Goal: Information Seeking & Learning: Learn about a topic

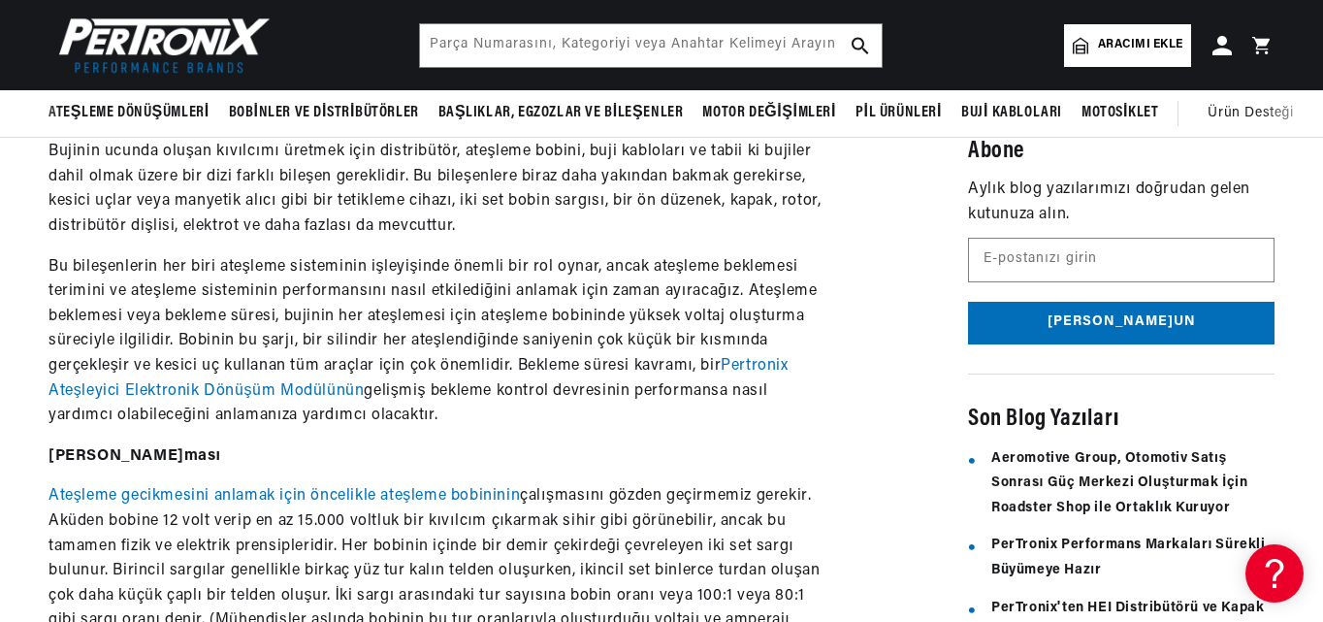
scroll to position [679, 0]
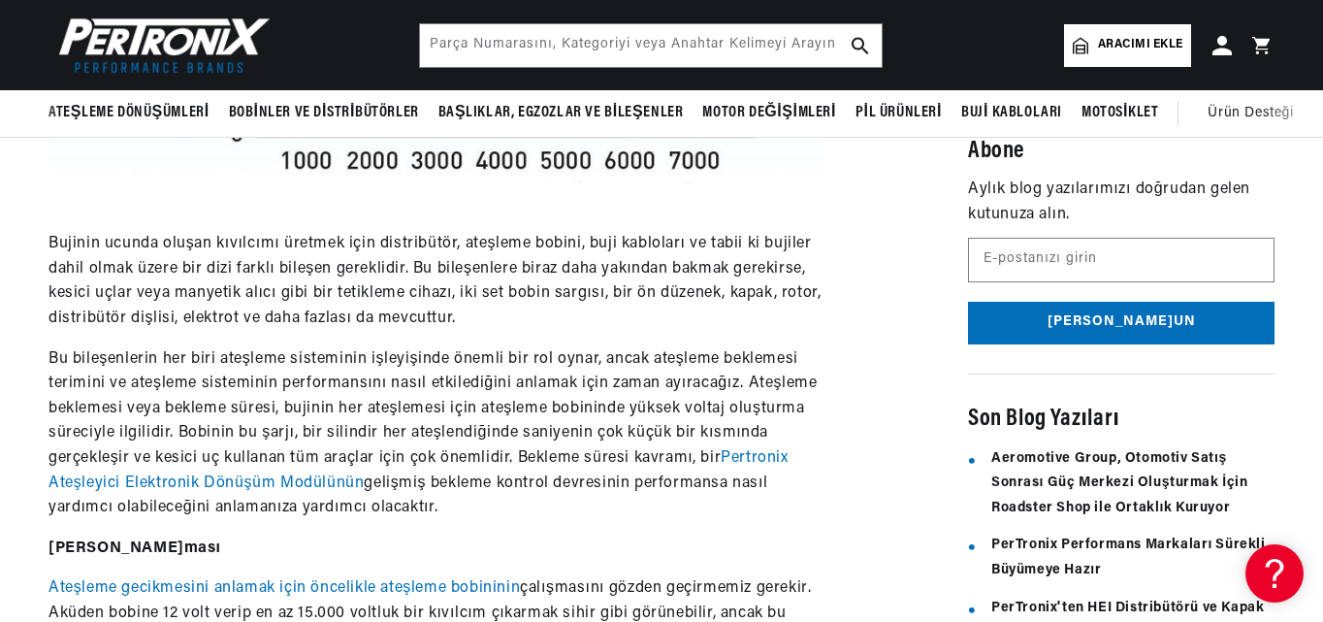
click at [732, 458] on font "Pertronix Ateşleyici Elektronik Dönüşüm Modülünün" at bounding box center [419, 470] width 740 height 41
click at [733, 458] on font "Pertronix Ateşleyici Elektronik Dönüşüm Modülünün" at bounding box center [419, 470] width 740 height 41
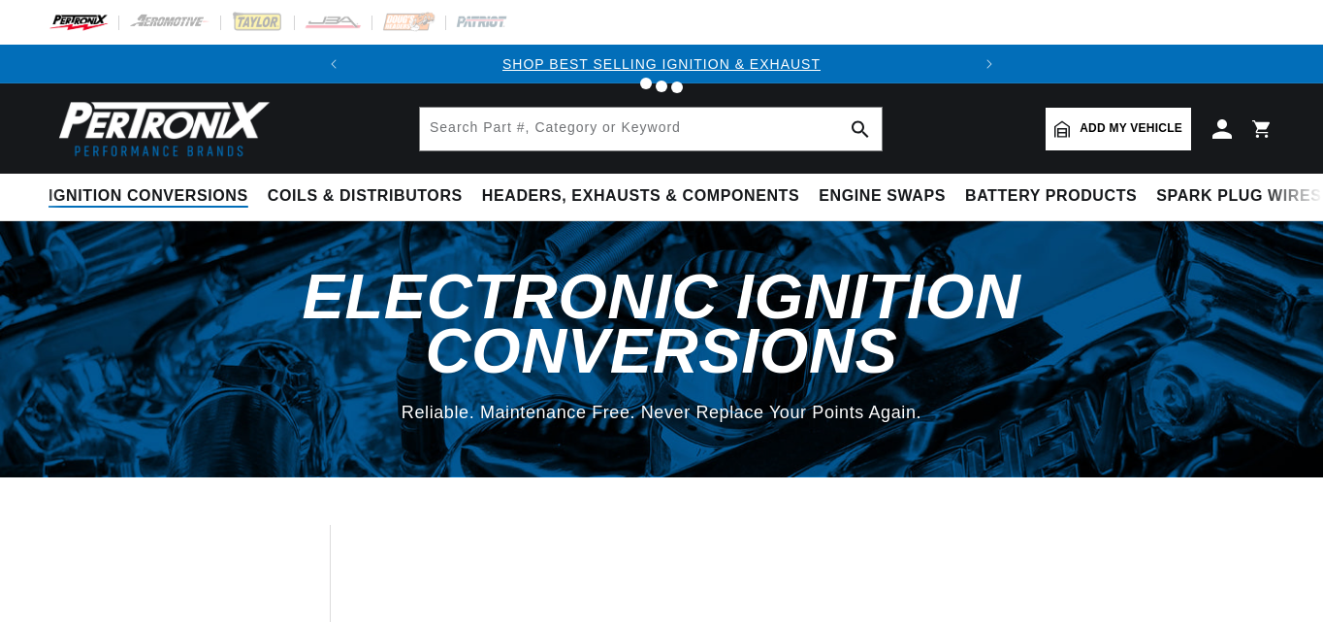
click at [148, 183] on summary "Ignition Conversions" at bounding box center [154, 197] width 210 height 46
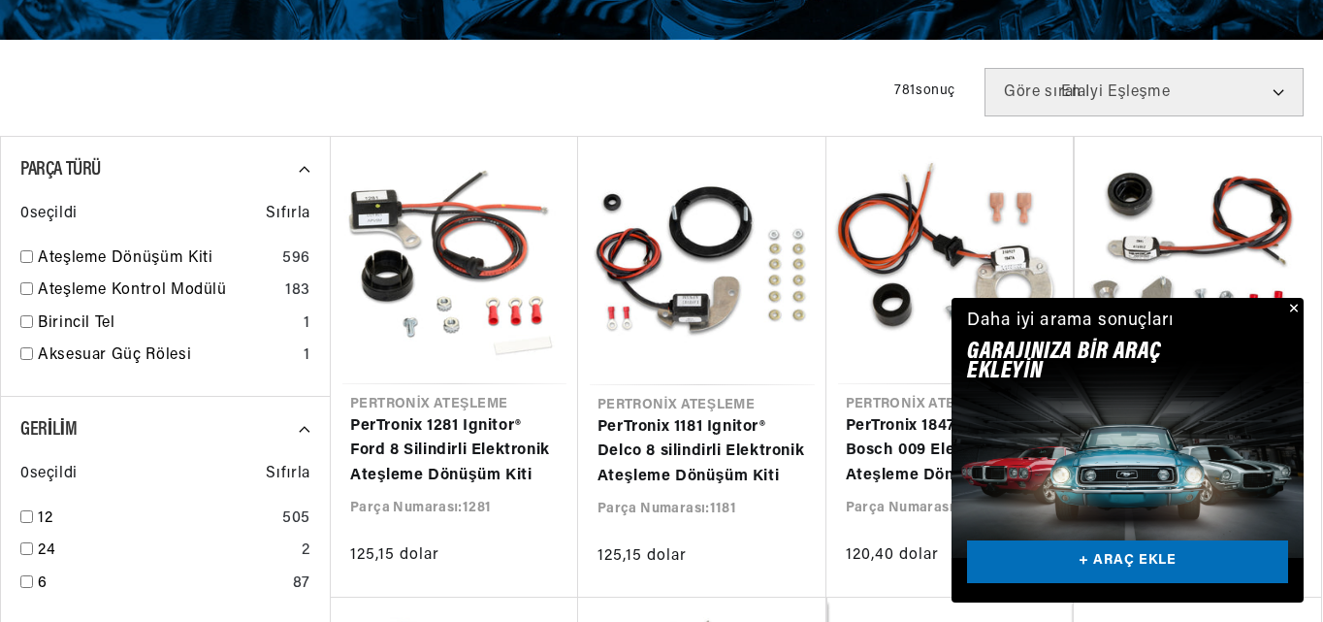
scroll to position [485, 0]
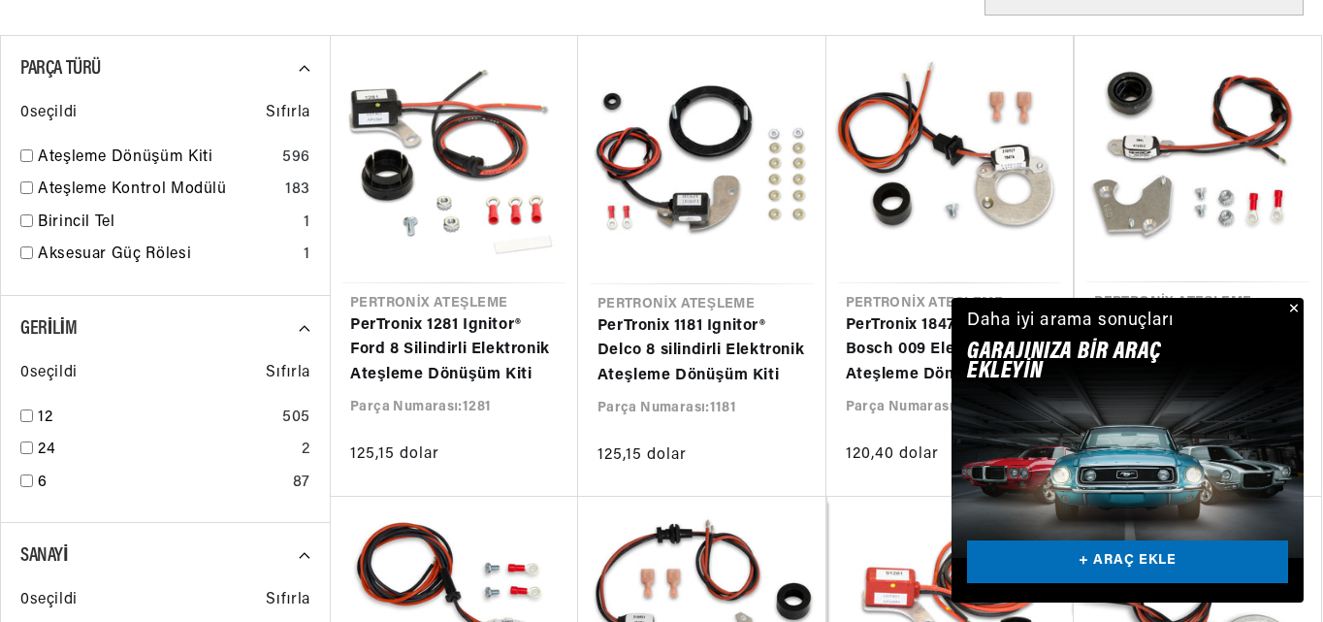
click at [1295, 309] on button "Kapalı" at bounding box center [1292, 309] width 23 height 23
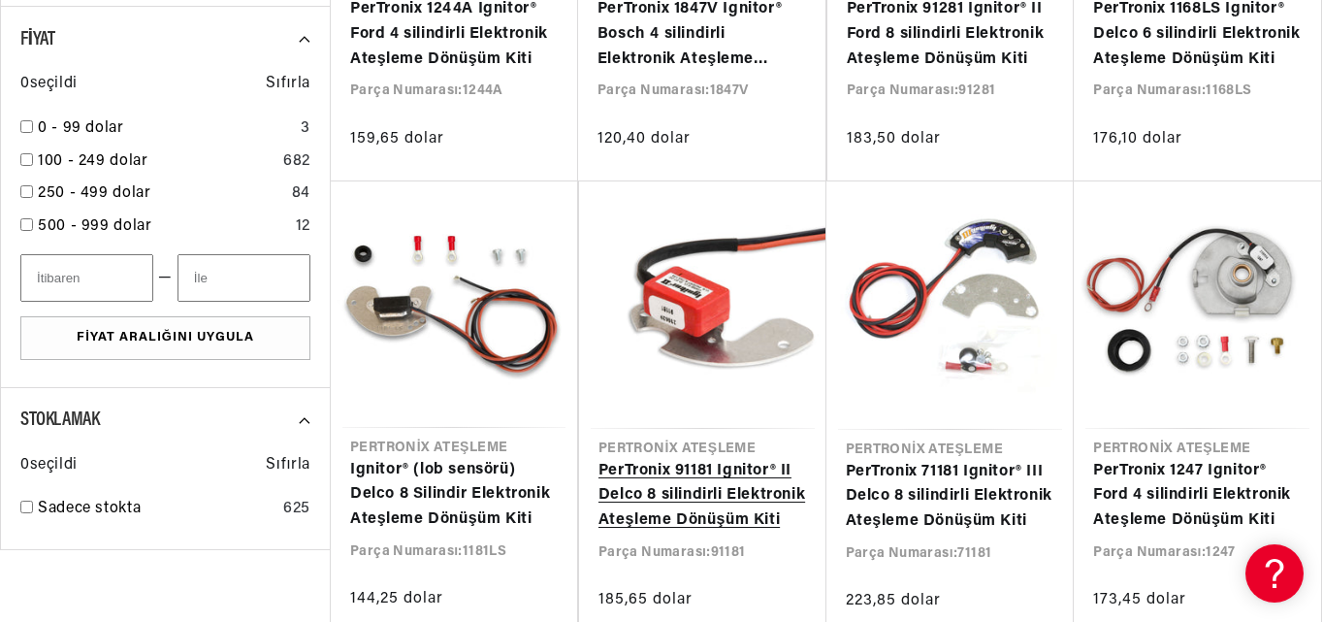
scroll to position [0, 37]
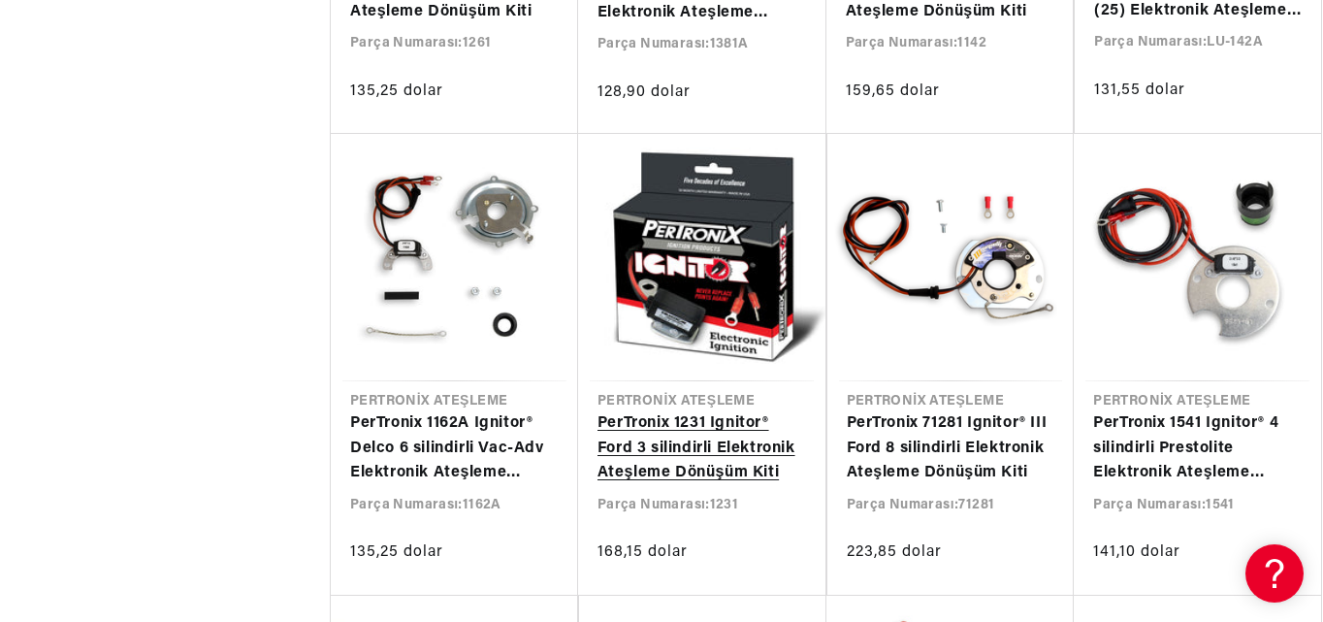
scroll to position [0, 665]
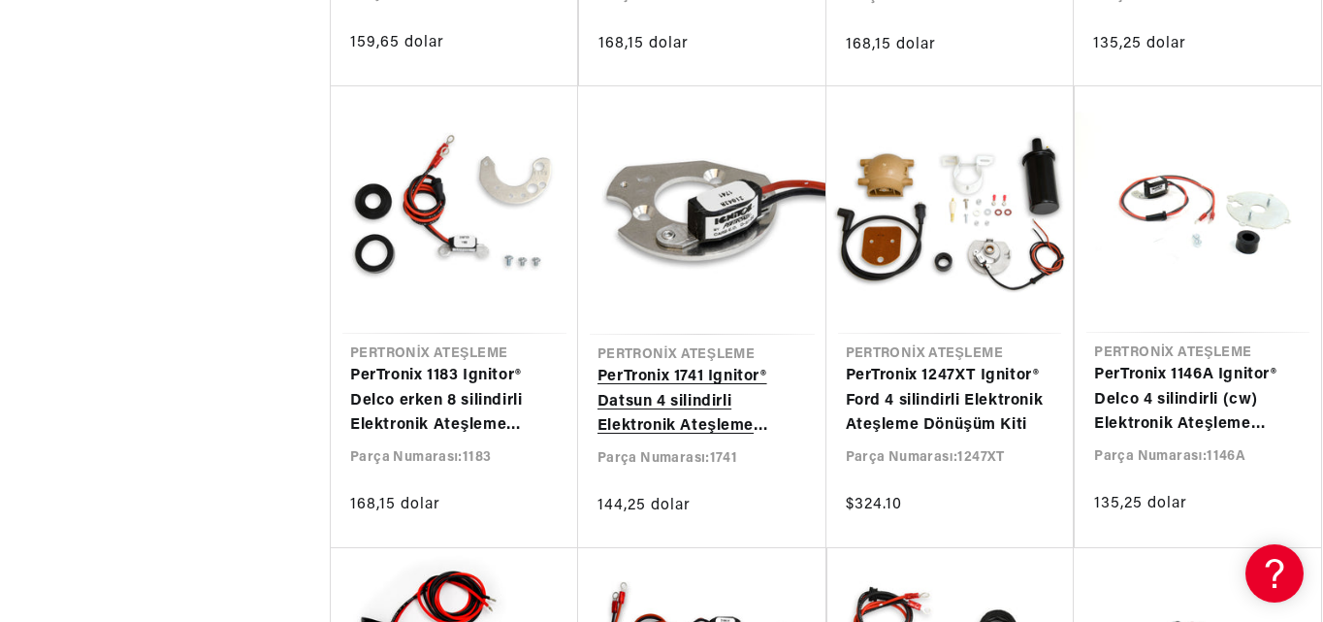
scroll to position [3299, 0]
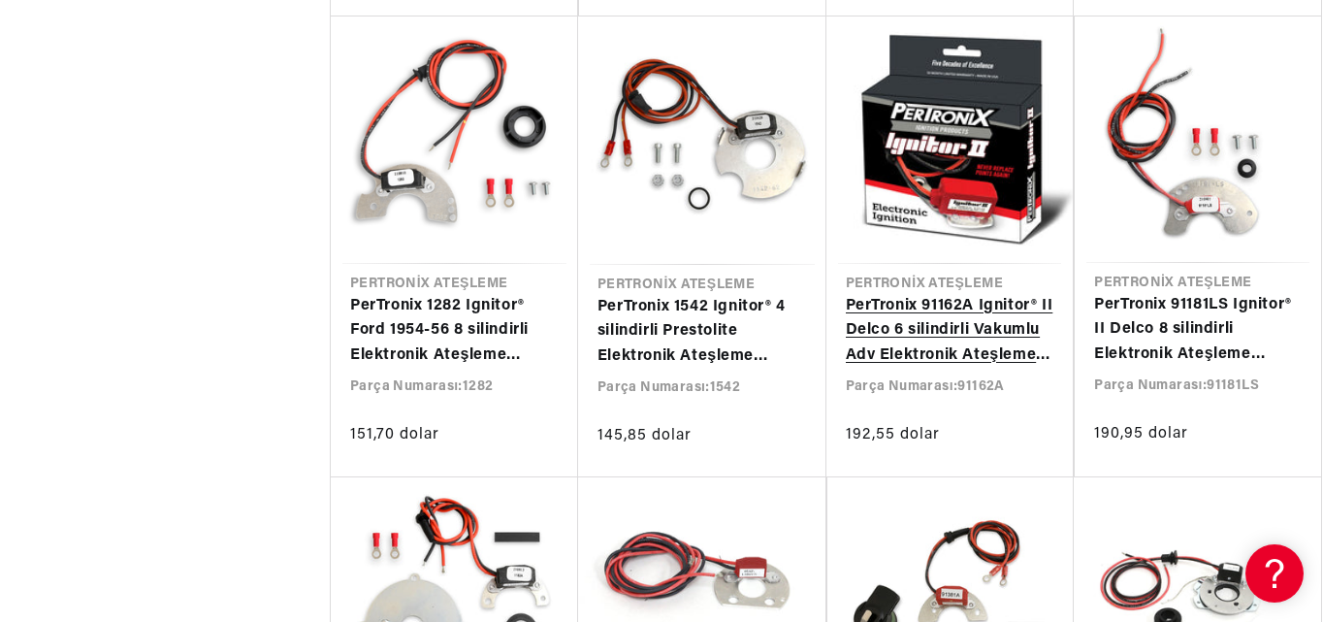
scroll to position [0, 665]
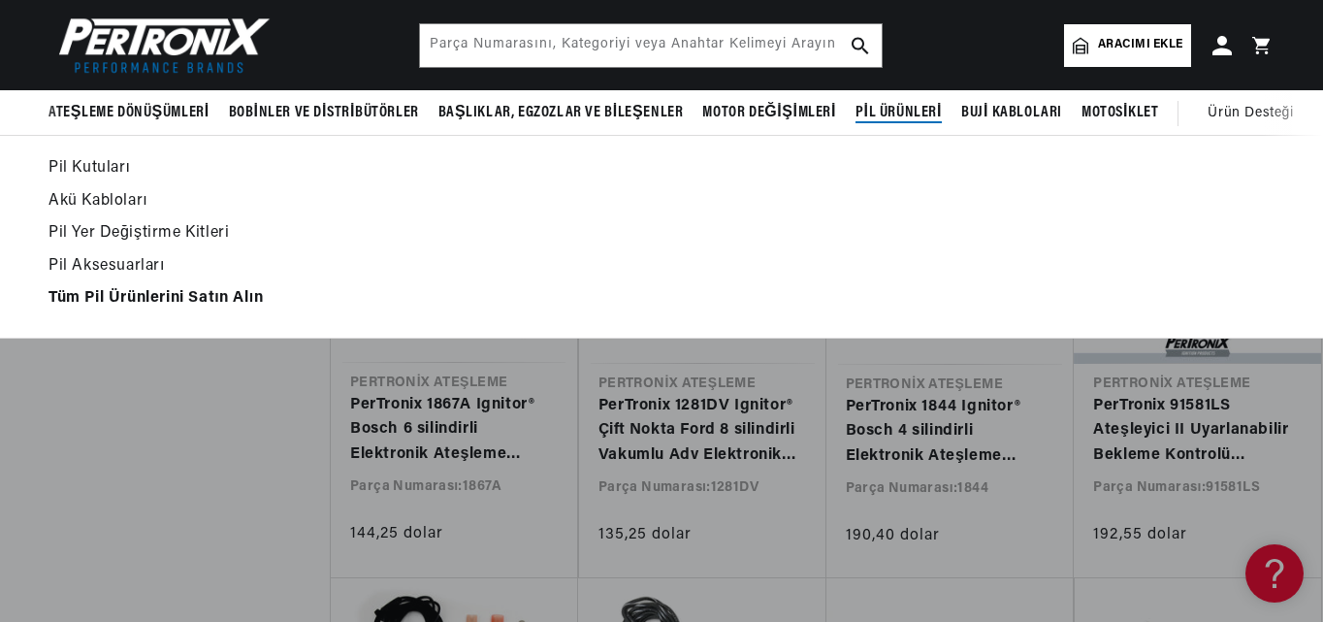
click at [876, 110] on font "Pil Ürünleri" at bounding box center [899, 113] width 86 height 16
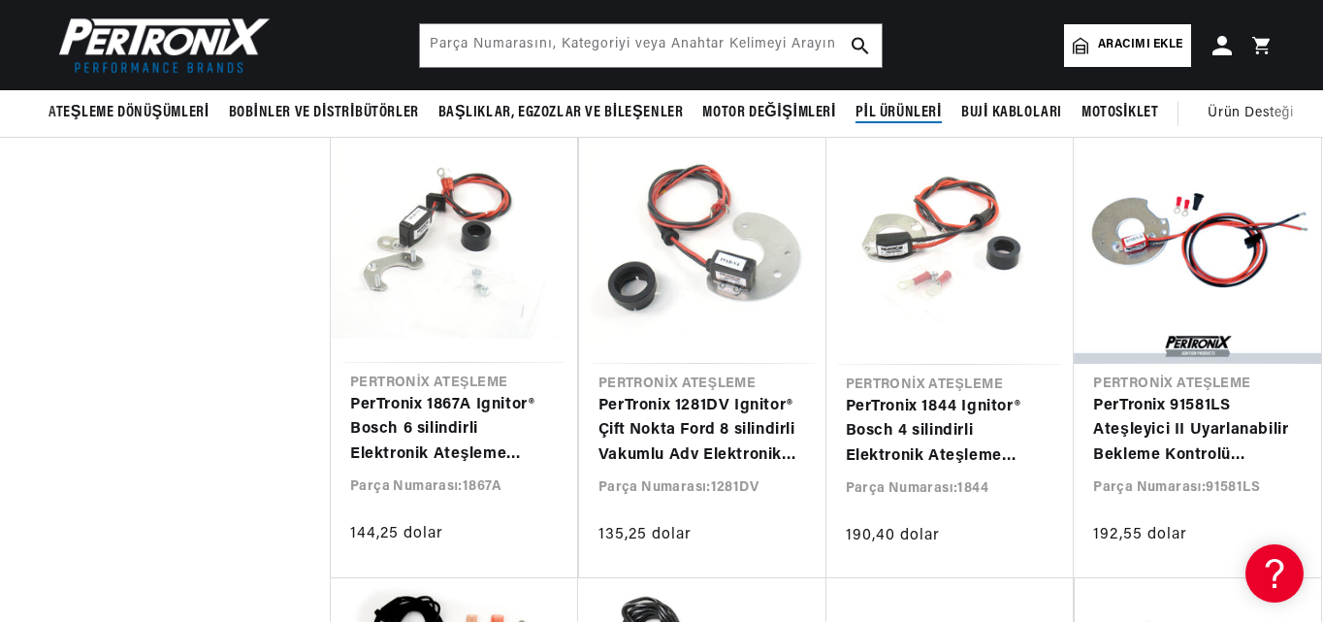
click at [877, 115] on font "Pil Ürünleri" at bounding box center [899, 113] width 86 height 16
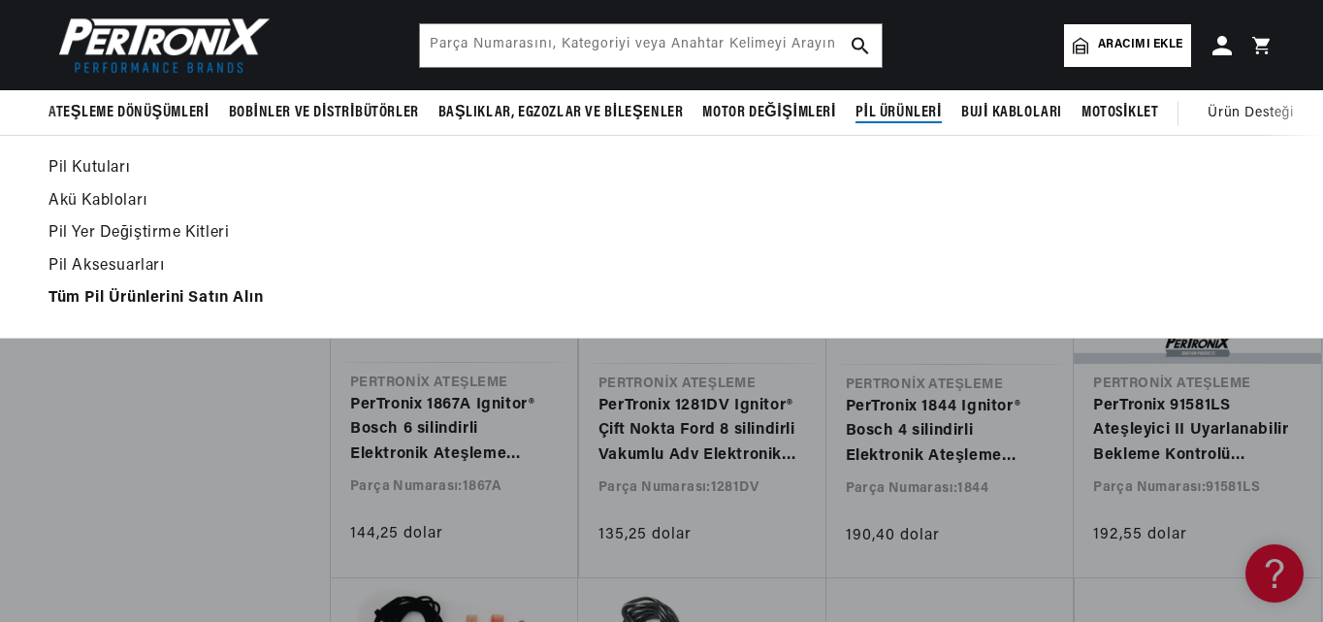
click at [93, 170] on font "Pil Kutuları" at bounding box center [90, 168] width 82 height 16
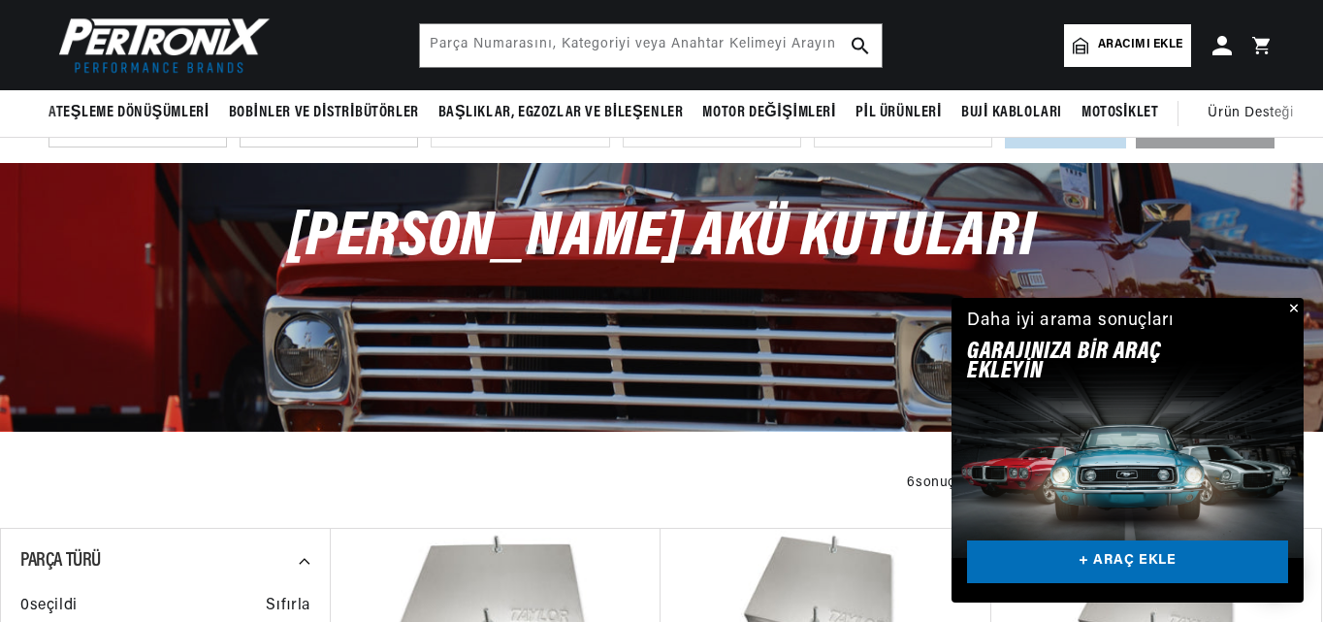
scroll to position [97, 0]
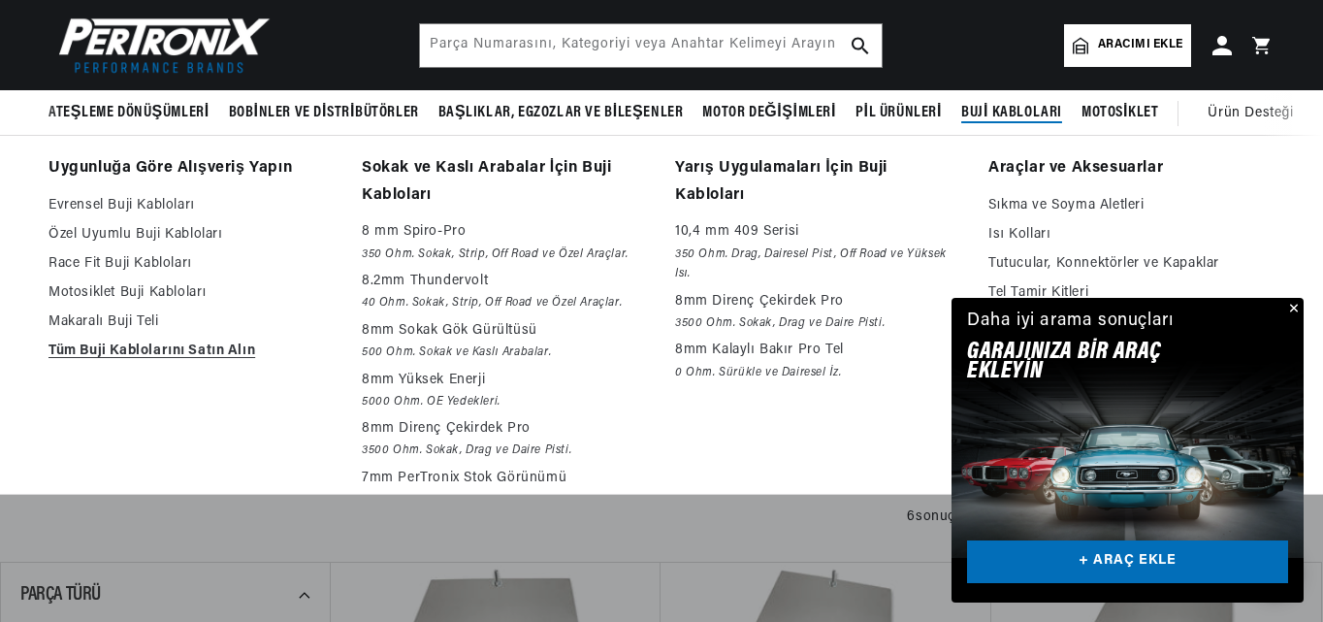
click at [1010, 108] on font "Buji Kabloları" at bounding box center [1011, 113] width 101 height 16
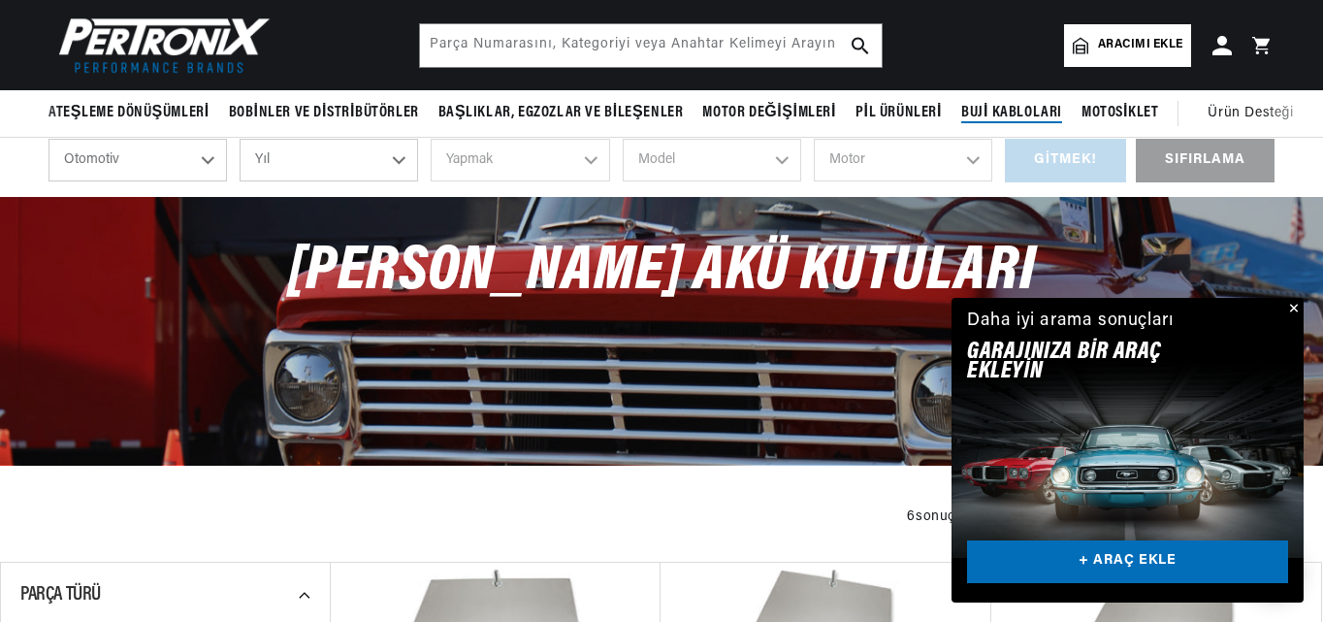
click at [1010, 108] on font "Buji Kabloları" at bounding box center [1011, 113] width 101 height 16
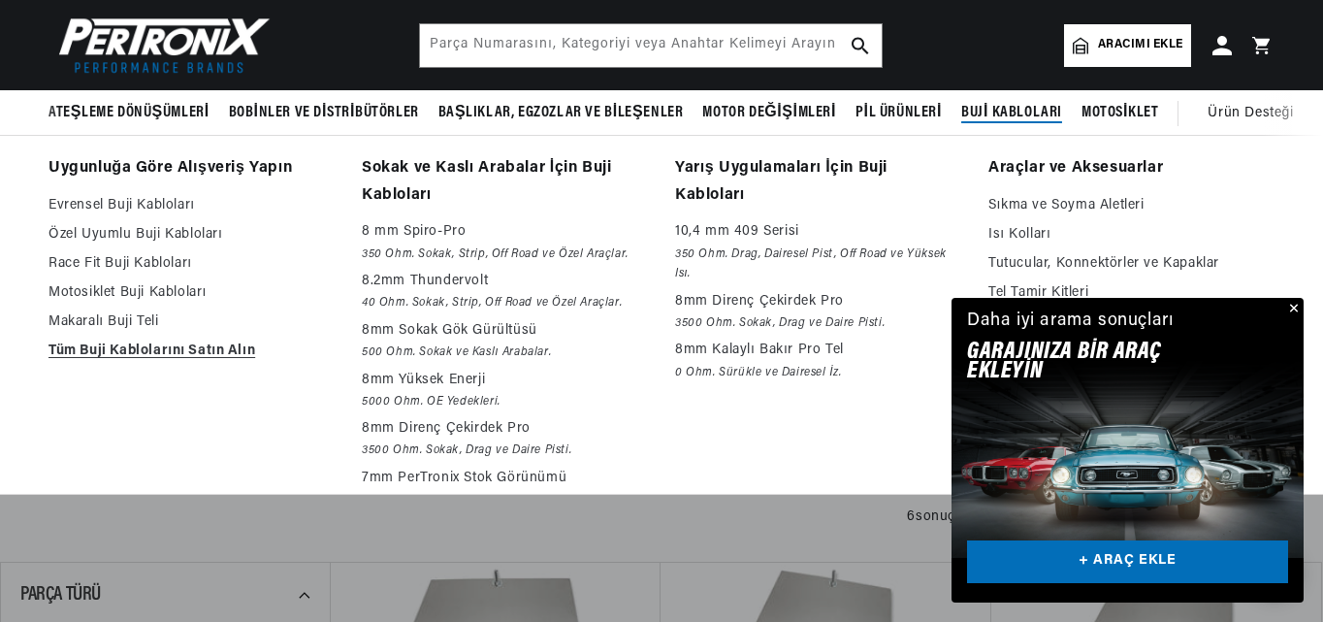
scroll to position [0, 0]
click at [441, 333] on font "8mm Sokak Gök Gürültüsü" at bounding box center [450, 330] width 176 height 15
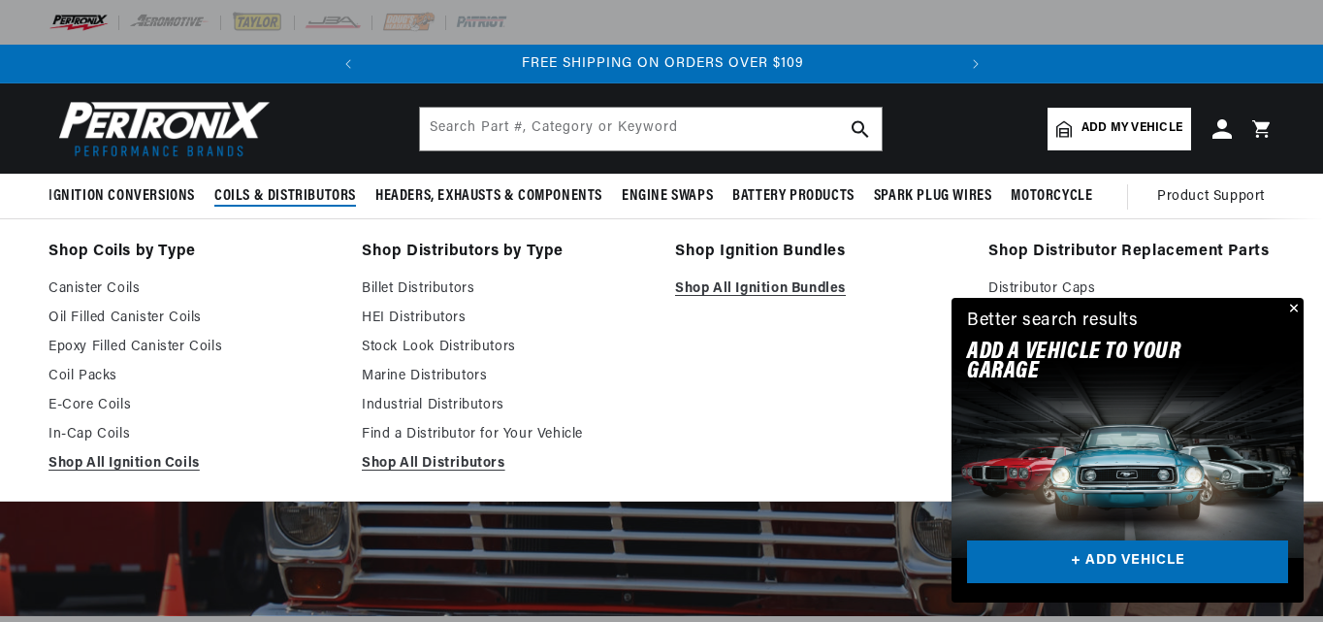
click at [284, 187] on span "Coils & Distributors" at bounding box center [285, 196] width 142 height 20
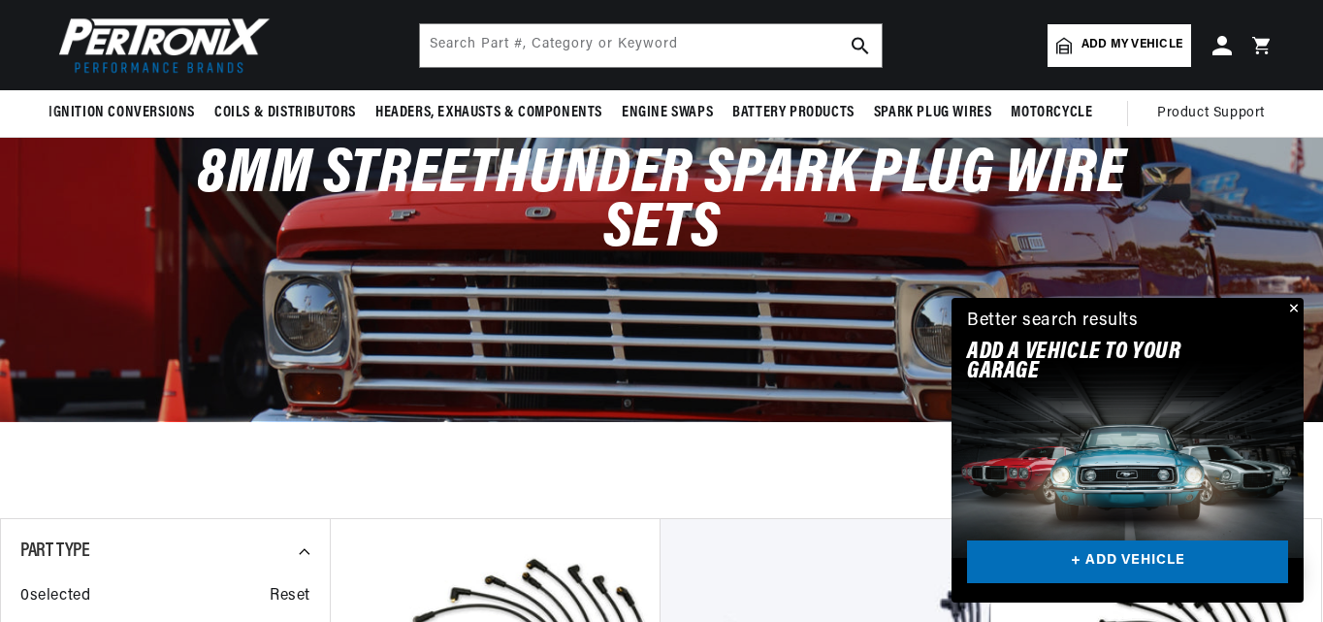
click at [1299, 311] on button "Close" at bounding box center [1292, 309] width 23 height 23
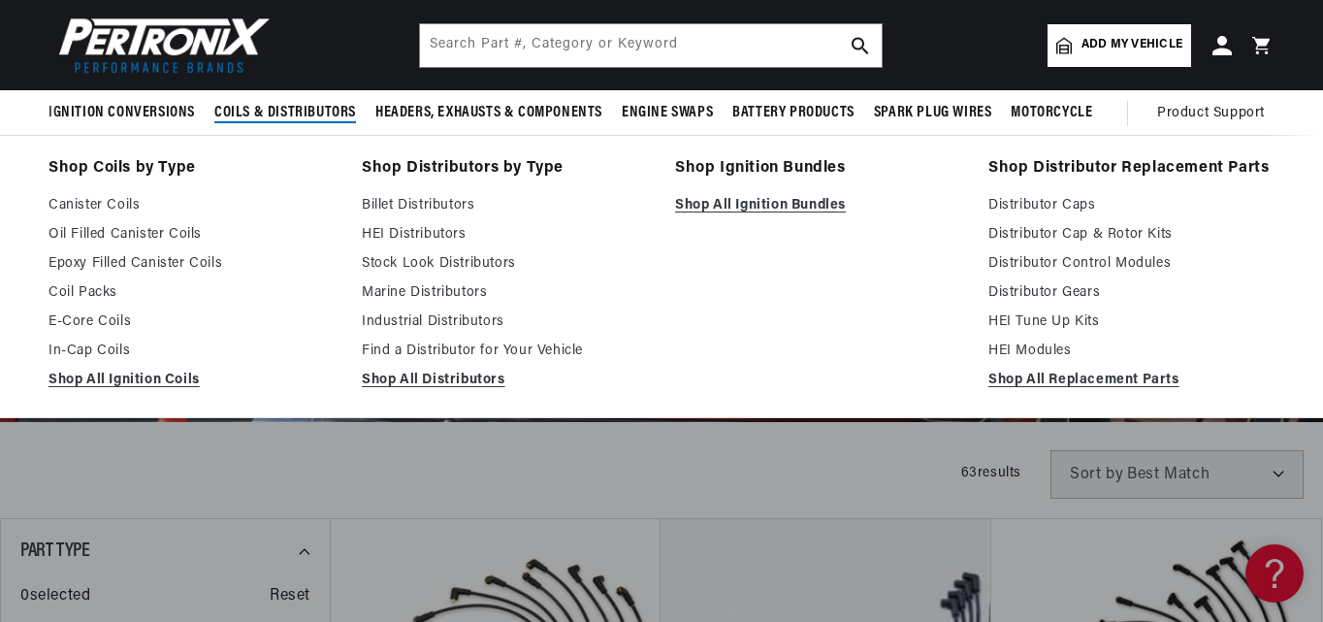
click at [223, 122] on span "Coils & Distributors" at bounding box center [285, 113] width 142 height 20
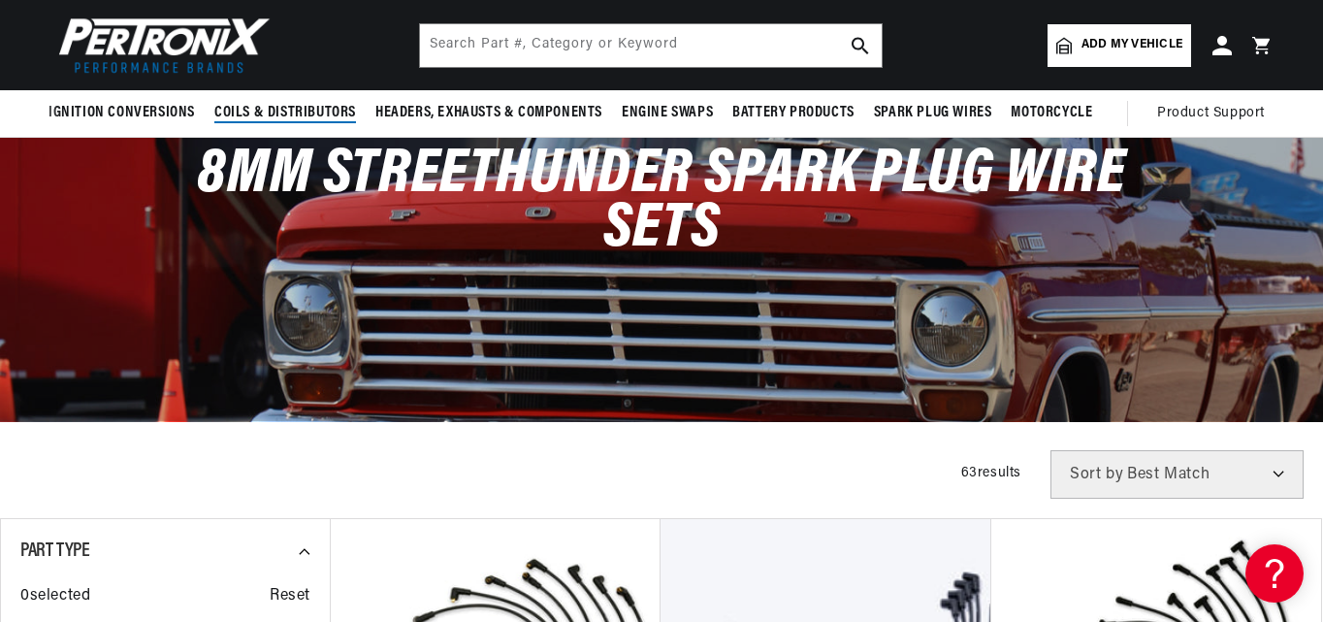
click at [272, 107] on span "Coils & Distributors" at bounding box center [285, 113] width 142 height 20
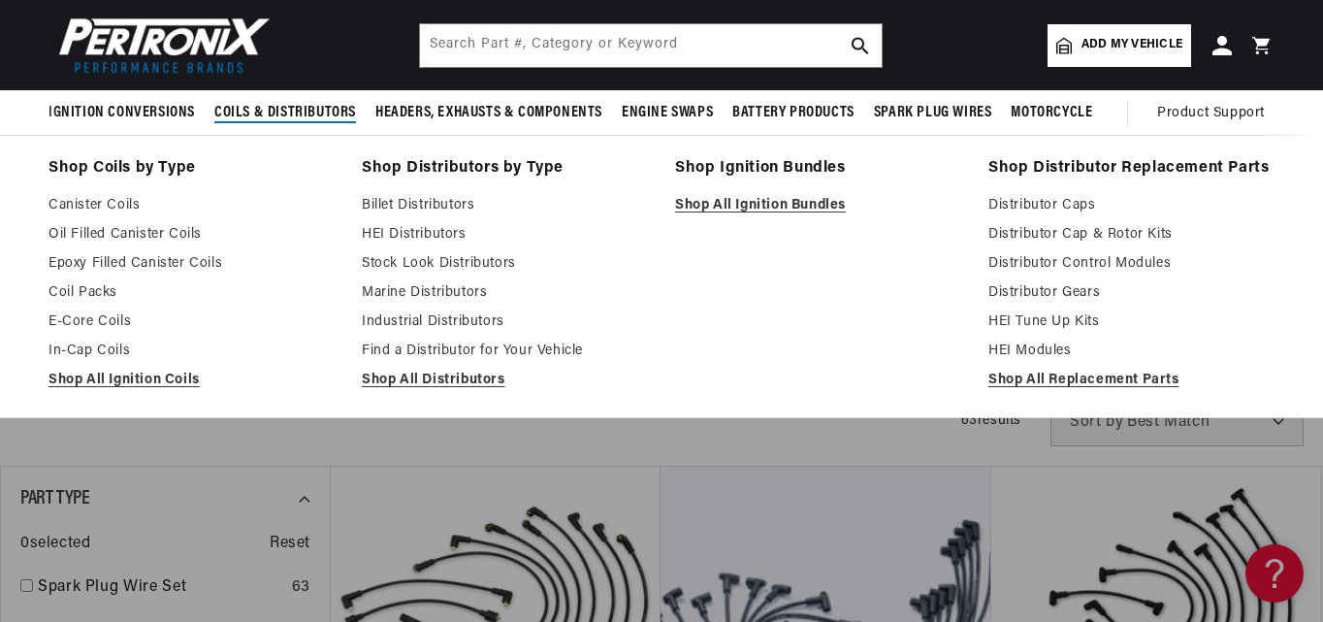
scroll to position [291, 0]
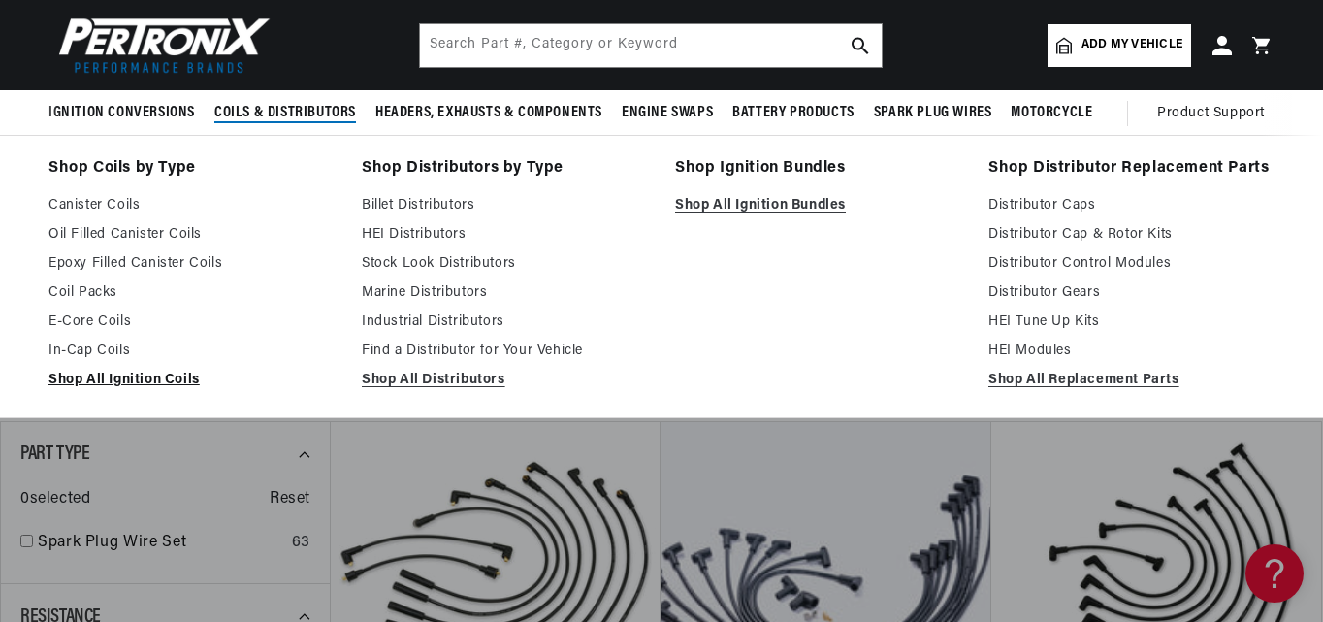
click at [174, 377] on link "Shop All Ignition Coils" at bounding box center [192, 380] width 286 height 23
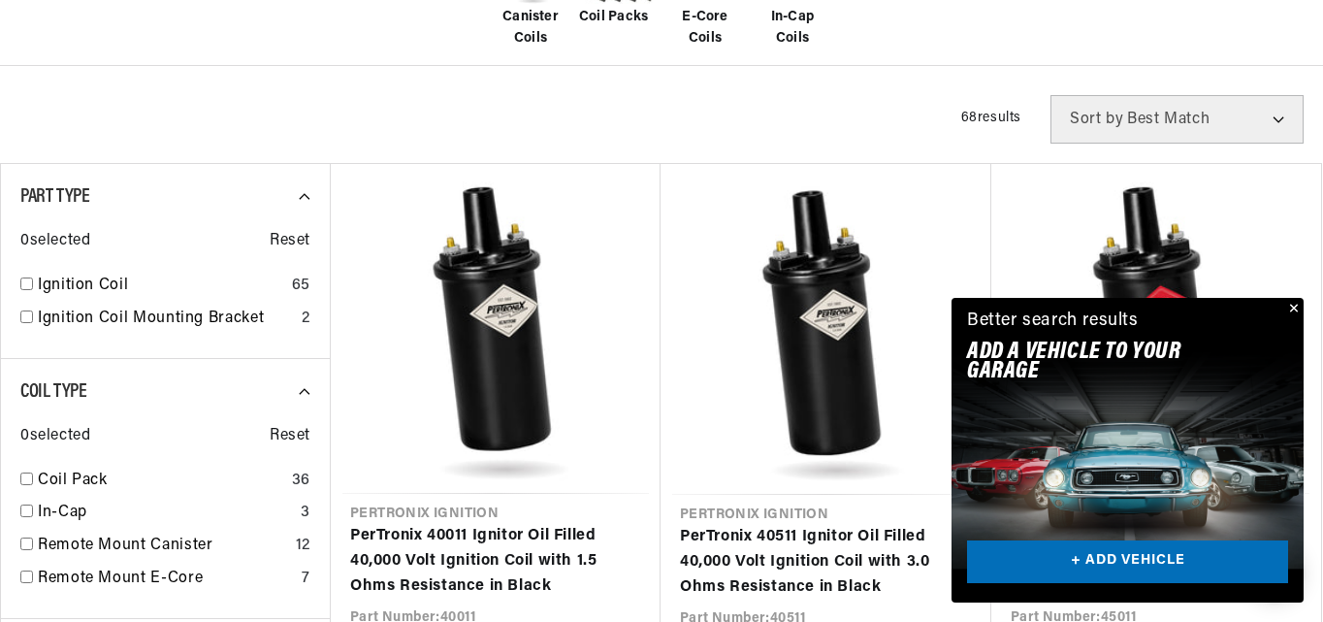
scroll to position [776, 0]
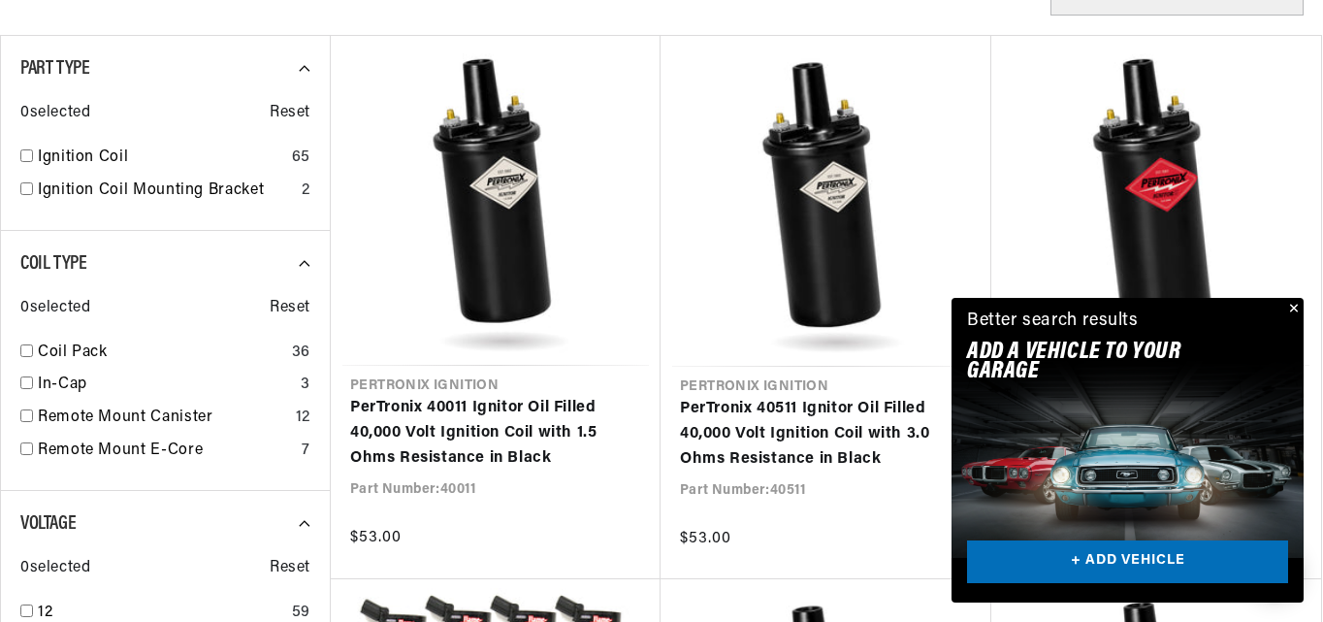
click at [1291, 303] on button "Close" at bounding box center [1292, 309] width 23 height 23
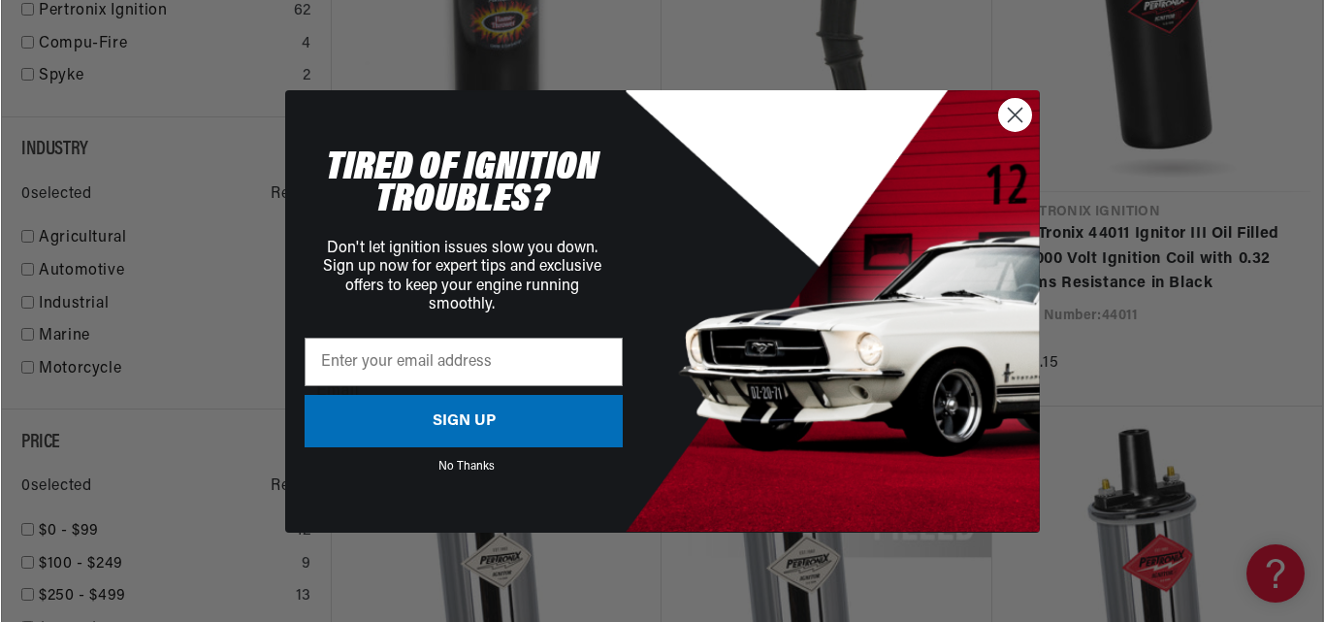
scroll to position [2329, 0]
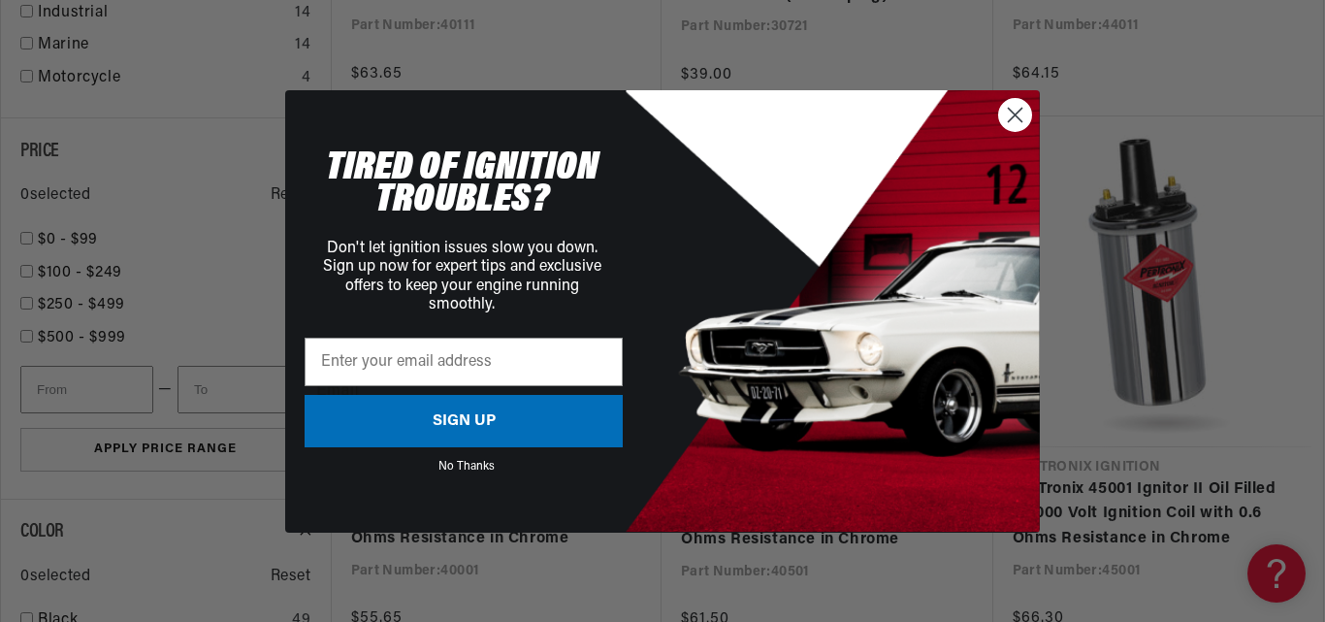
click at [1008, 127] on circle "Close dialog" at bounding box center [1015, 114] width 32 height 32
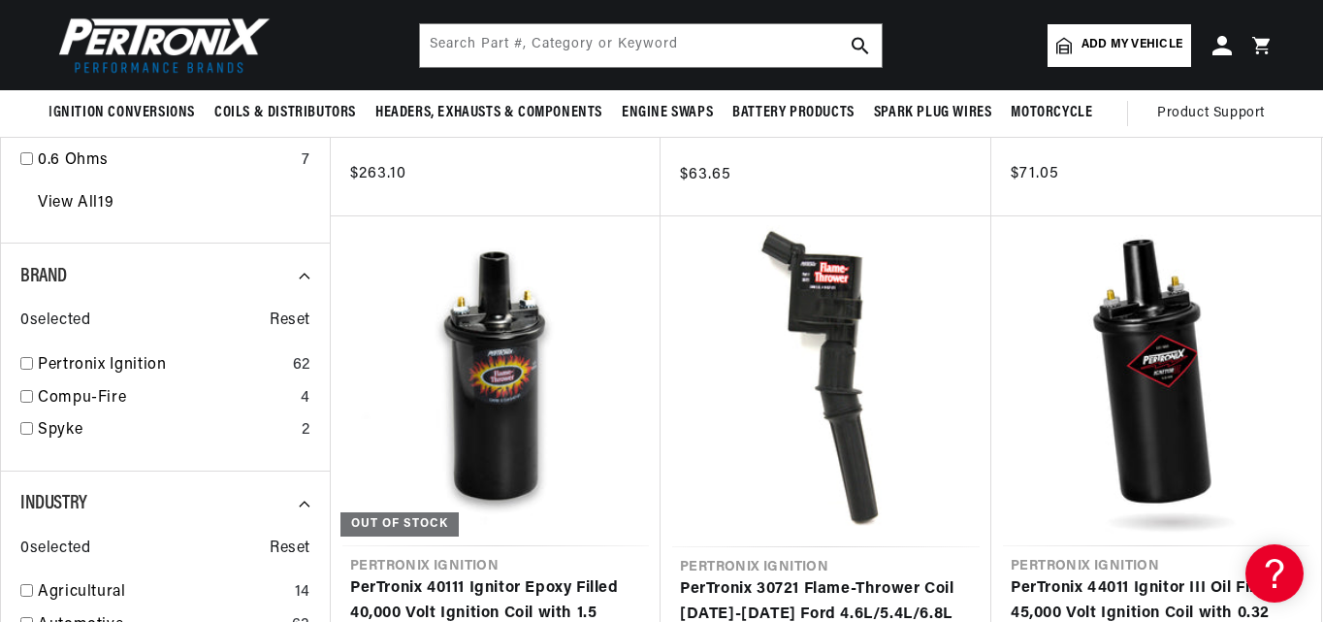
scroll to position [1649, 0]
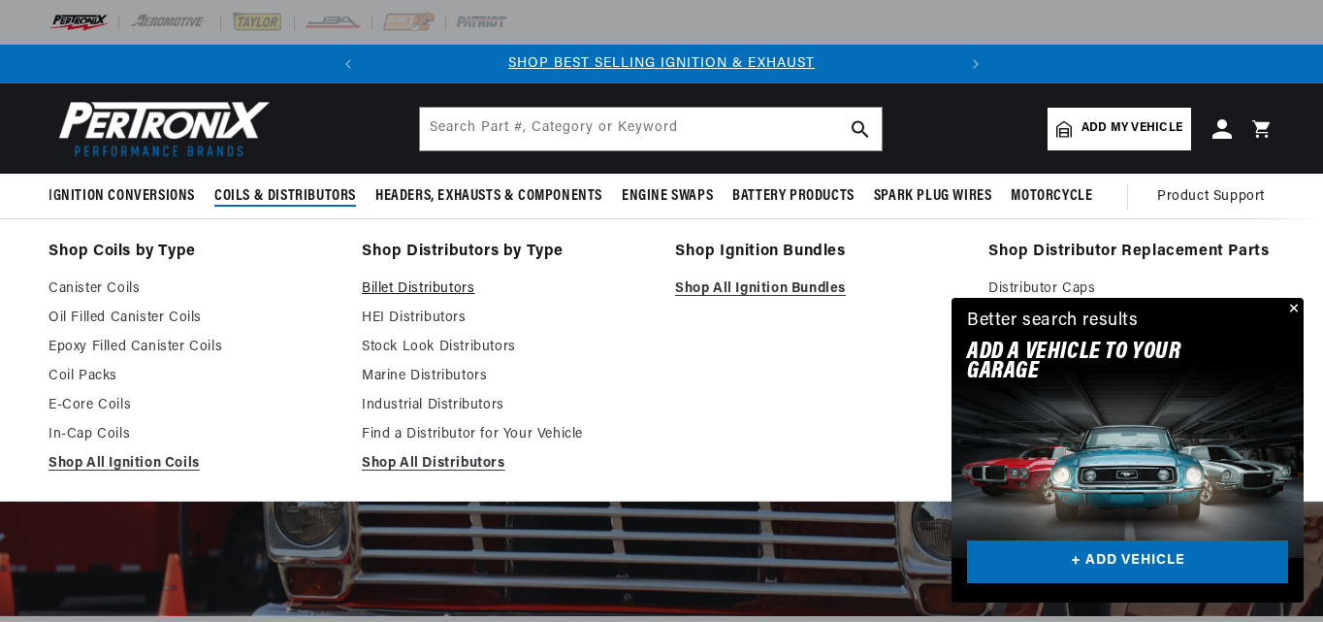
click at [390, 288] on link "Billet Distributors" at bounding box center [505, 288] width 286 height 23
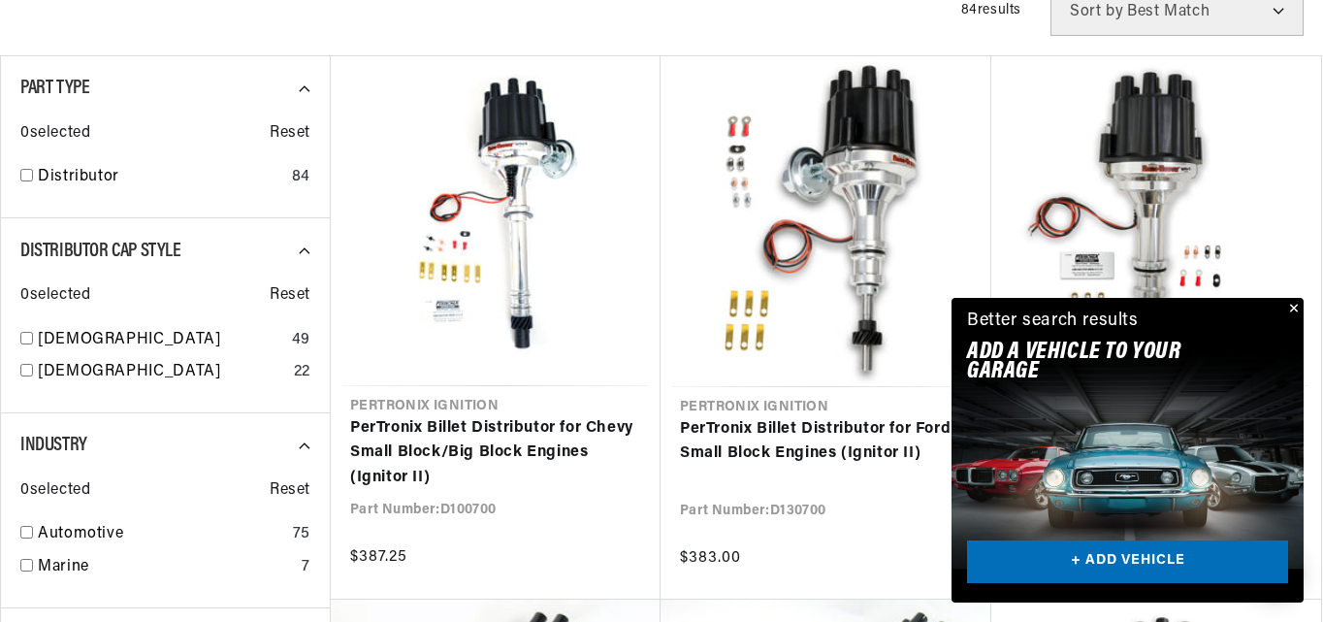
scroll to position [970, 0]
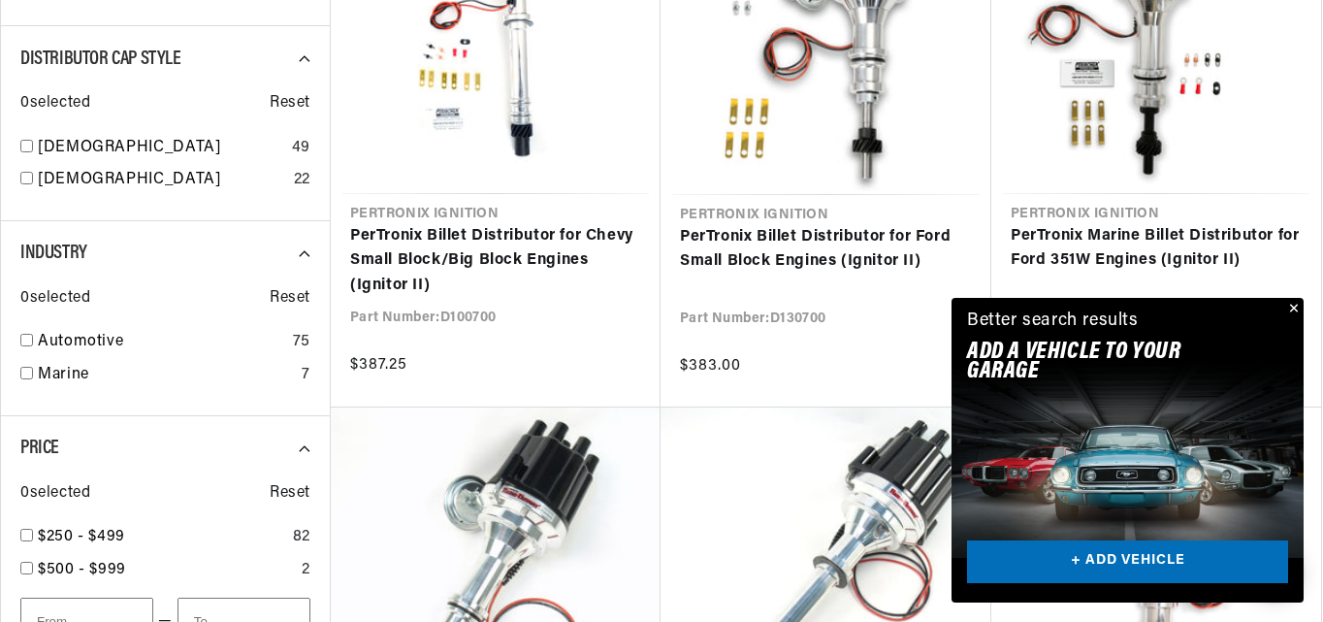
click at [1287, 304] on button "Close" at bounding box center [1292, 309] width 23 height 23
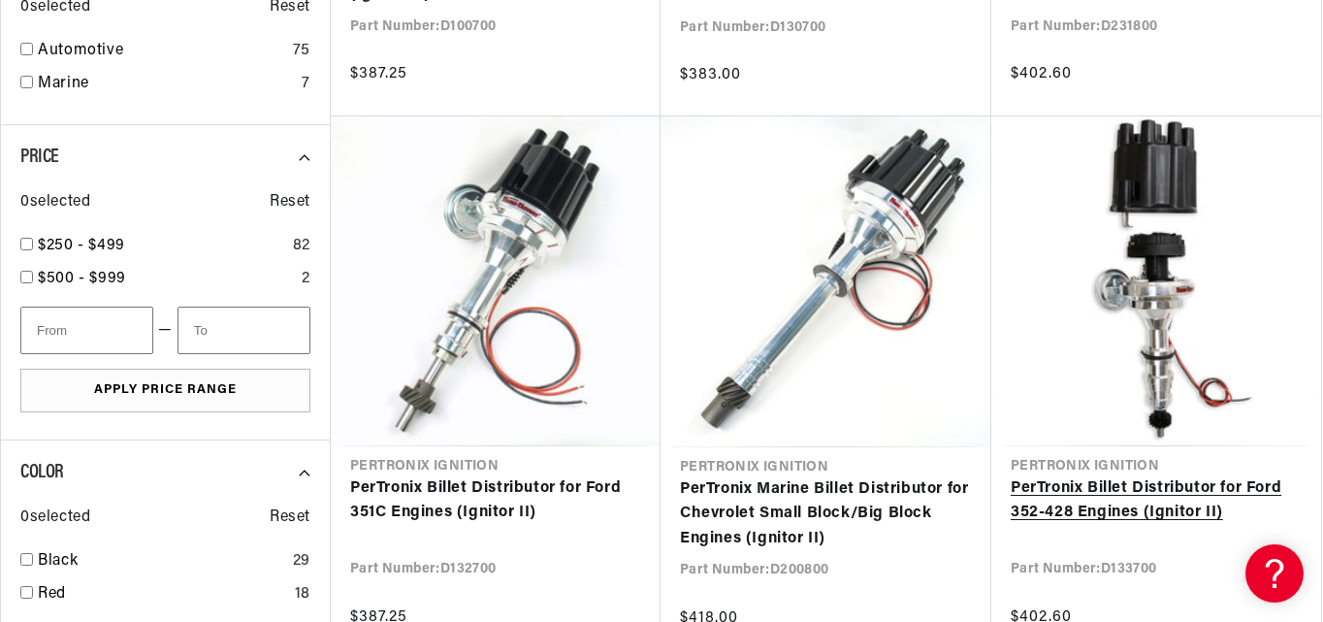
scroll to position [0, 588]
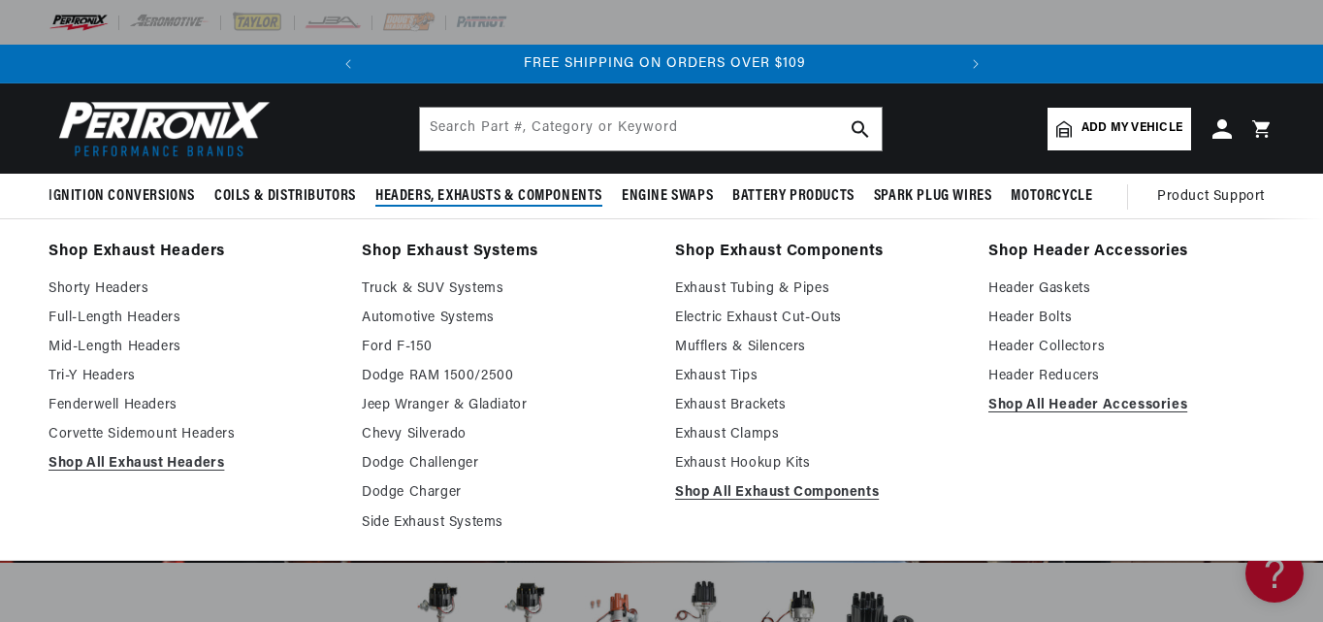
scroll to position [0, 588]
click at [1047, 246] on link "Shop Header Accessories" at bounding box center [1132, 252] width 286 height 27
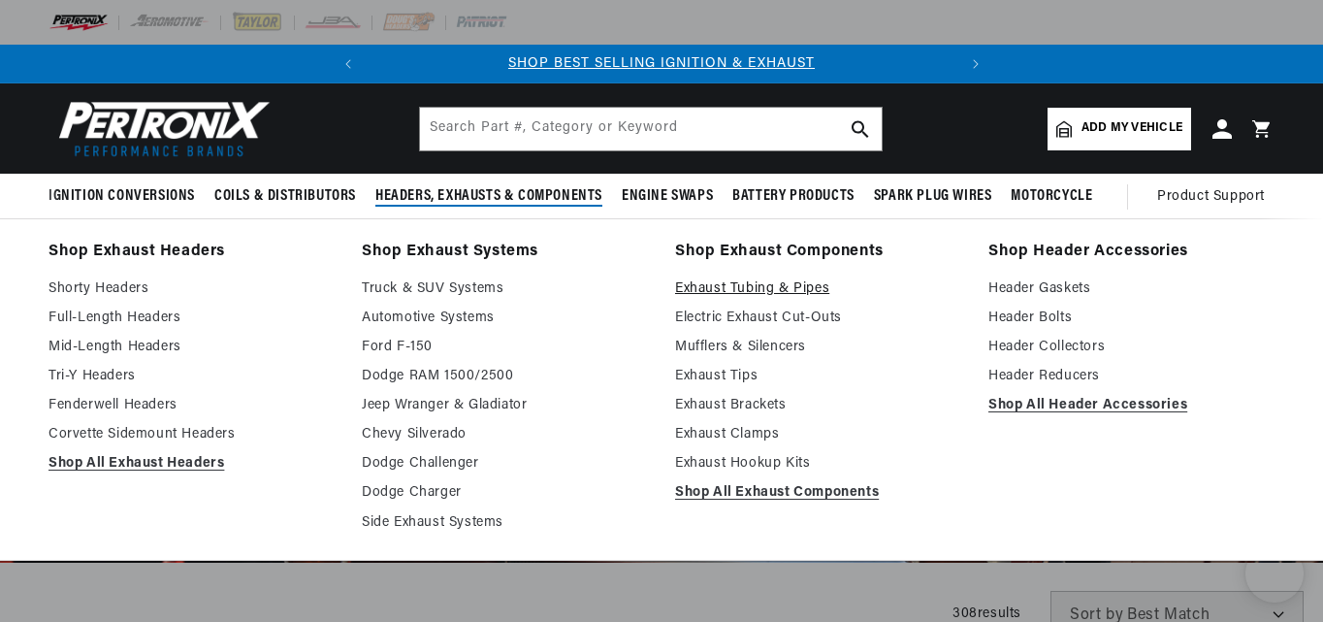
click at [683, 281] on link "Exhaust Tubing & Pipes" at bounding box center [818, 288] width 286 height 23
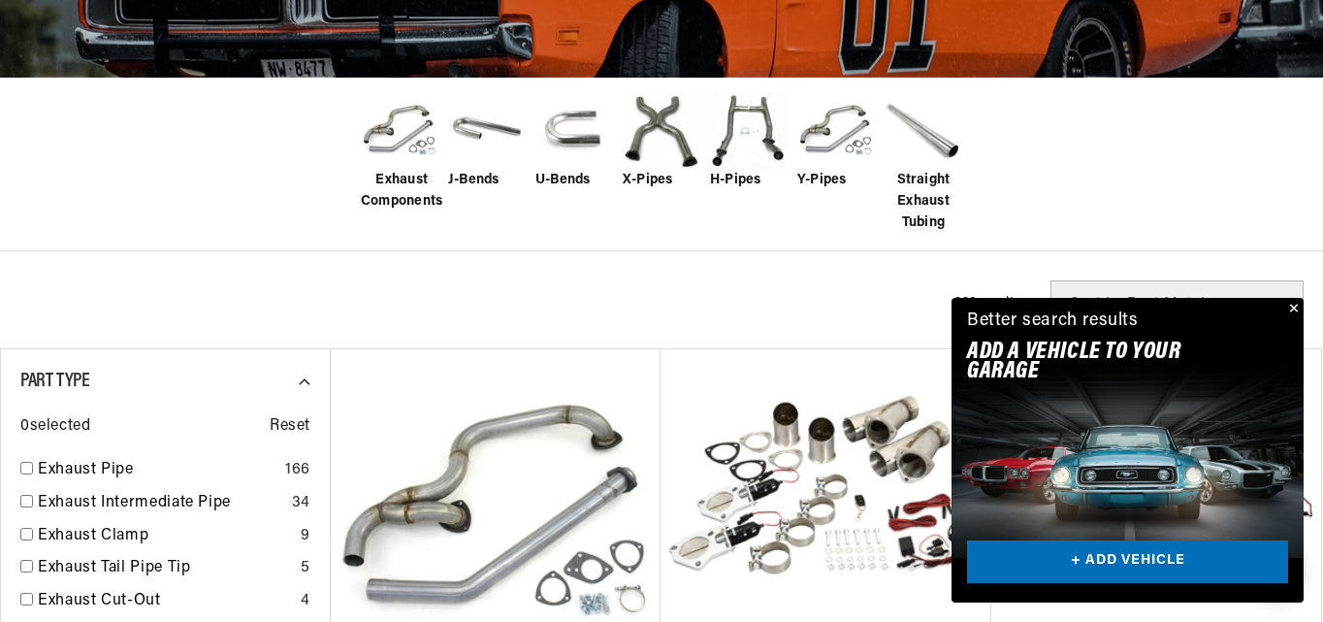
scroll to position [0, 588]
click at [1289, 307] on button "Close" at bounding box center [1292, 309] width 23 height 23
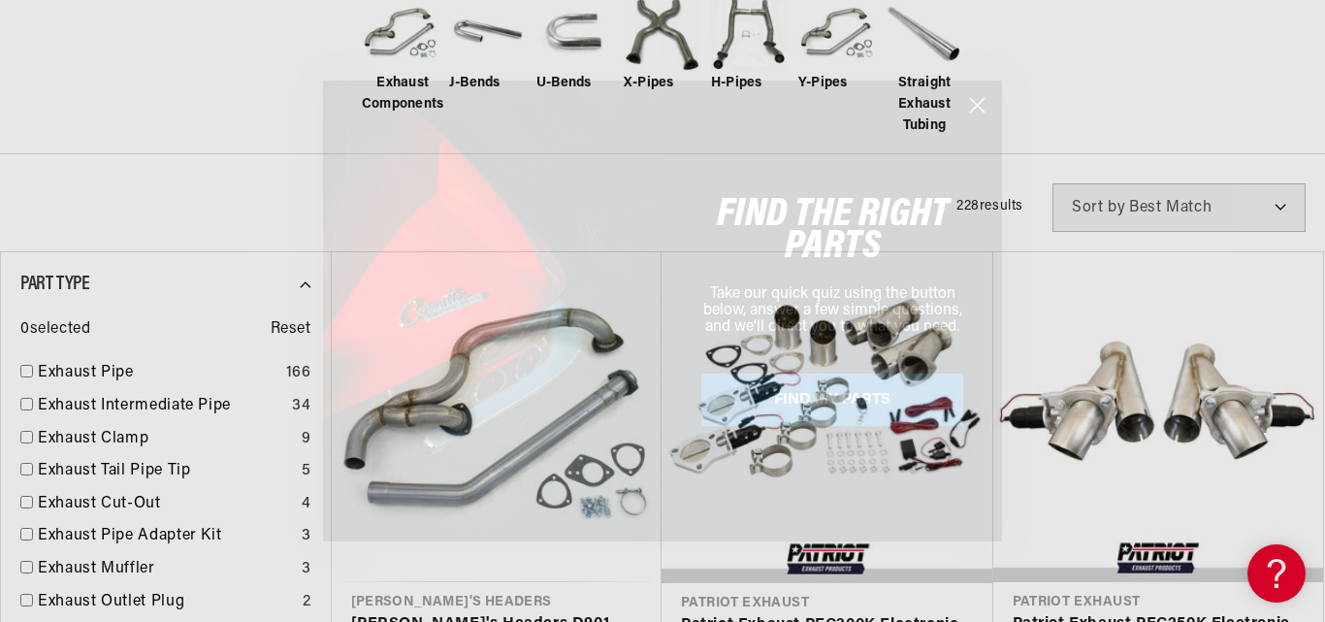
scroll to position [0, 0]
